Goal: Navigation & Orientation: Find specific page/section

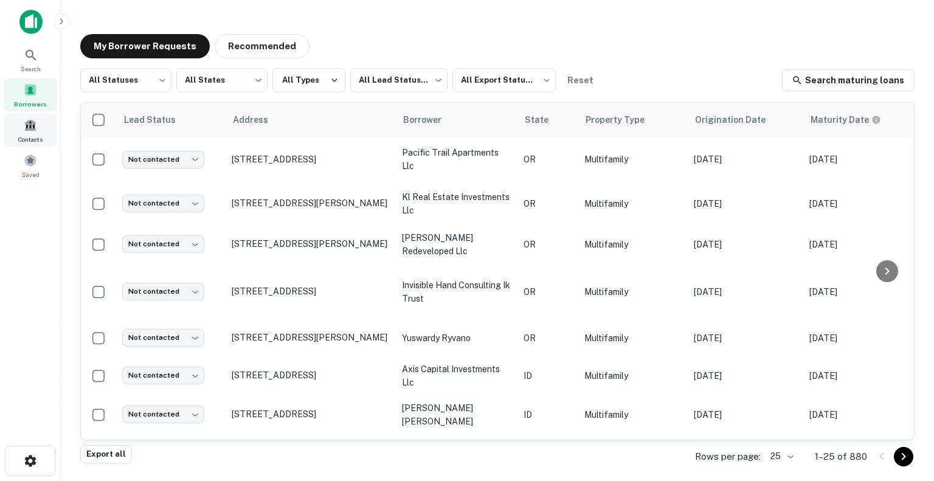
click at [46, 133] on div "Contacts" at bounding box center [31, 130] width 54 height 33
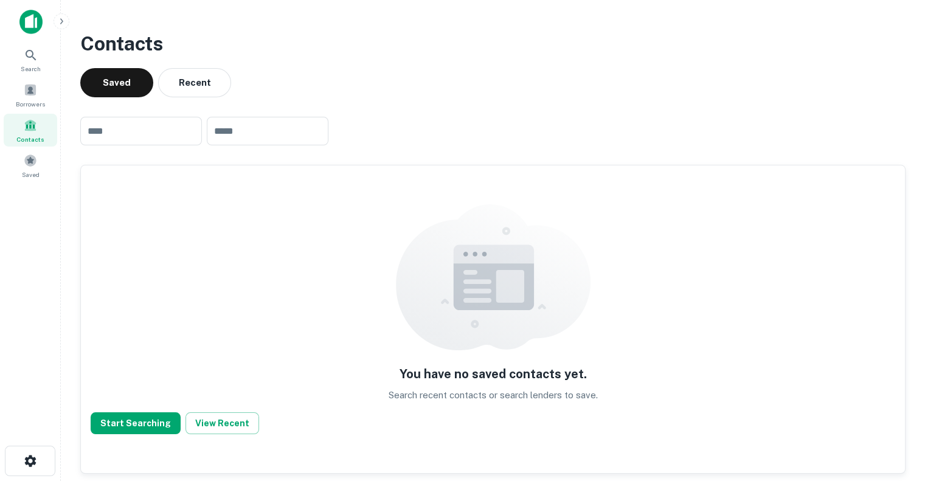
scroll to position [2, 0]
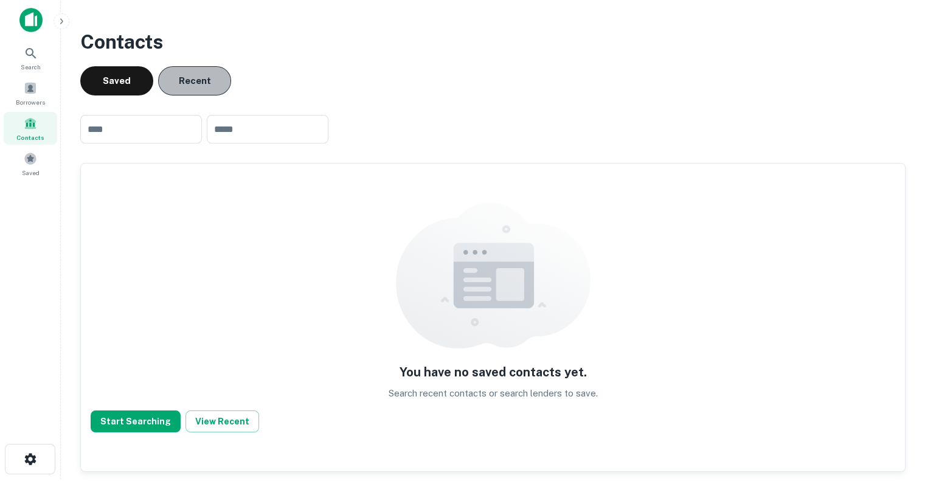
click at [215, 84] on button "Recent" at bounding box center [194, 80] width 73 height 29
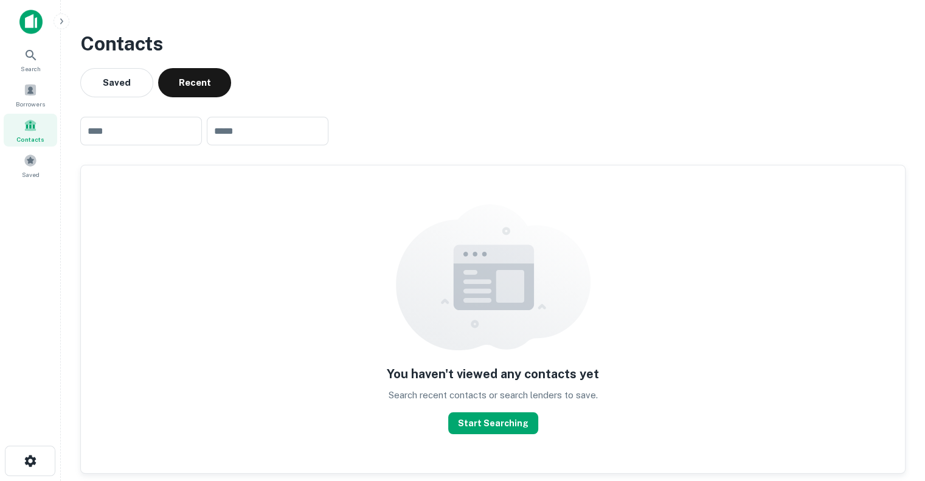
scroll to position [2, 0]
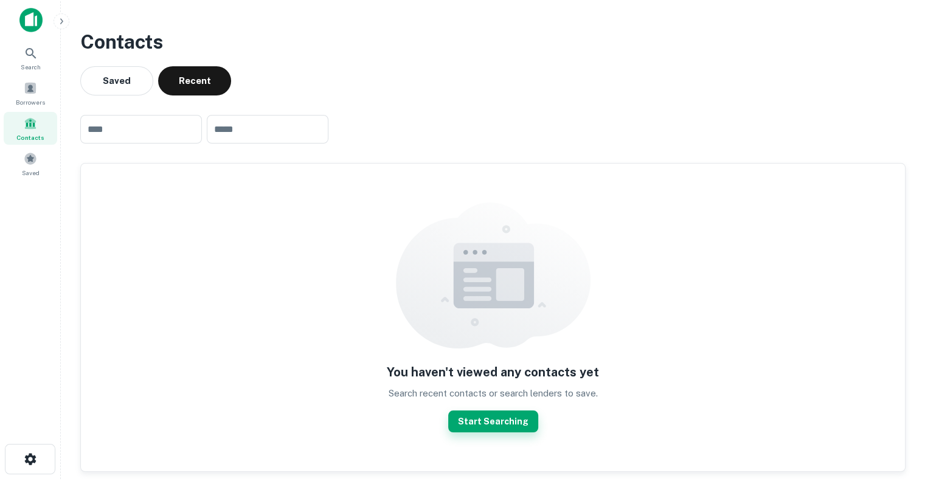
click at [490, 418] on button "Start Searching" at bounding box center [493, 421] width 90 height 22
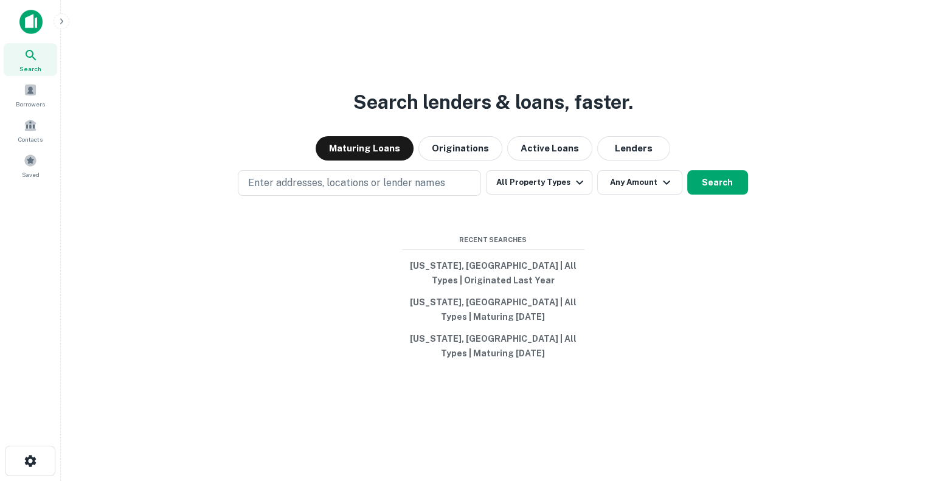
click at [28, 29] on img at bounding box center [30, 22] width 23 height 24
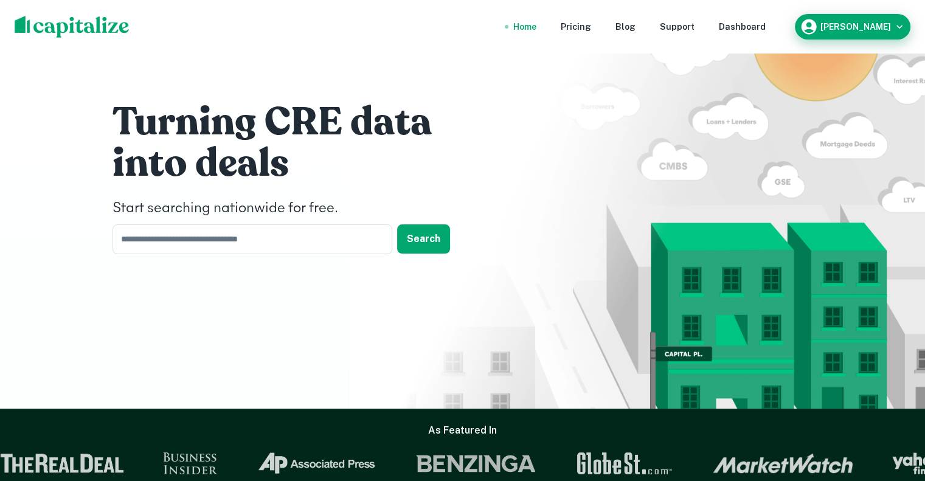
click at [871, 24] on h6 "[PERSON_NAME]" at bounding box center [855, 26] width 71 height 9
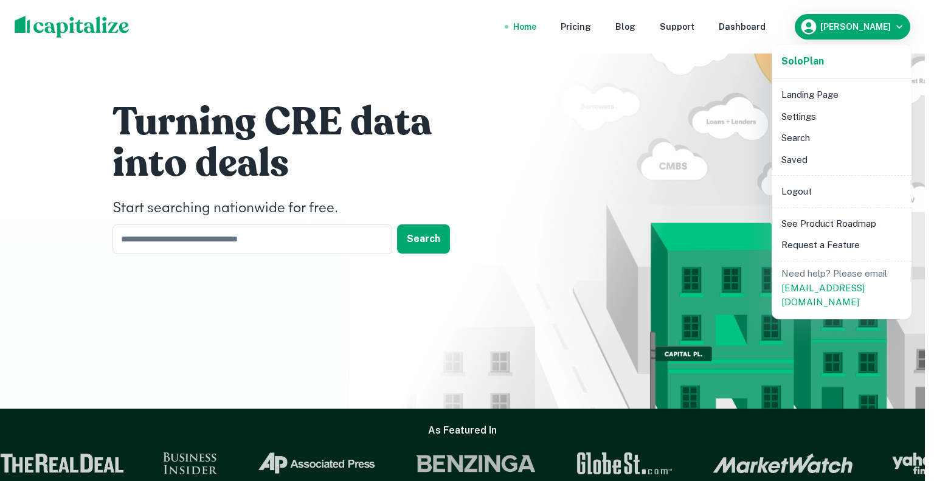
click at [837, 117] on li "Settings" at bounding box center [841, 117] width 130 height 22
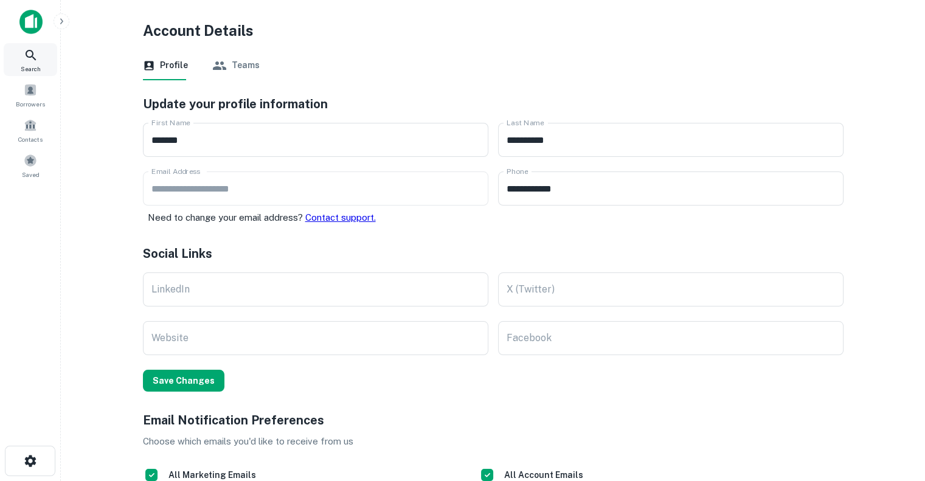
click at [26, 52] on icon at bounding box center [31, 55] width 10 height 10
